Goal: Task Accomplishment & Management: Complete application form

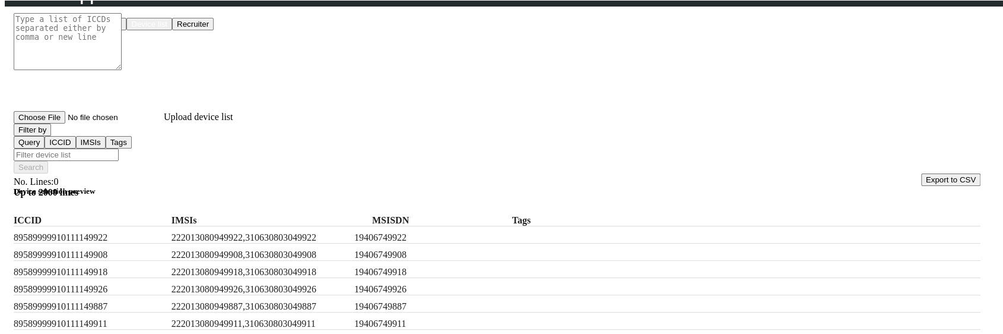
scroll to position [132, 0]
